Goal: Task Accomplishment & Management: Manage account settings

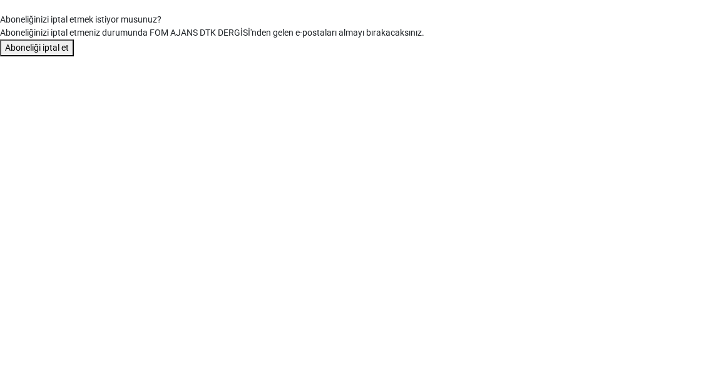
click at [56, 49] on font "Aboneliği iptal et" at bounding box center [37, 48] width 64 height 10
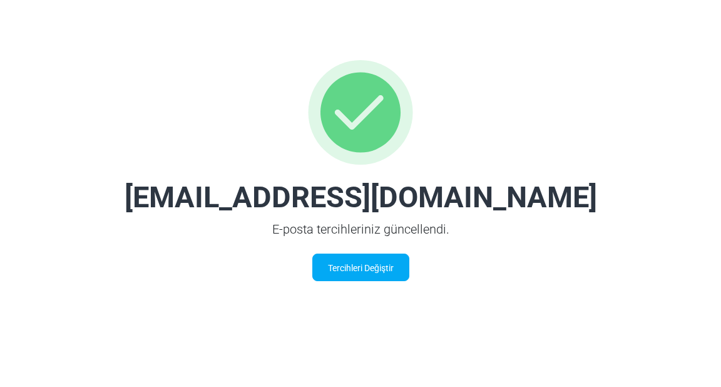
click at [333, 266] on font "Tercihleri ​​Değiştir" at bounding box center [361, 268] width 66 height 10
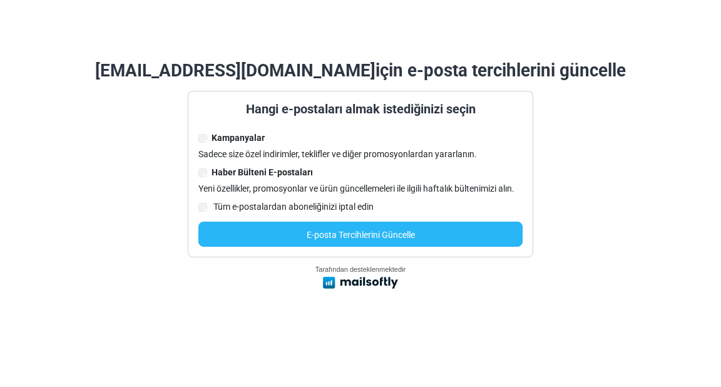
click at [317, 240] on font "E-posta Tercihlerini Güncelle" at bounding box center [361, 235] width 108 height 10
